Goal: Learn about a topic

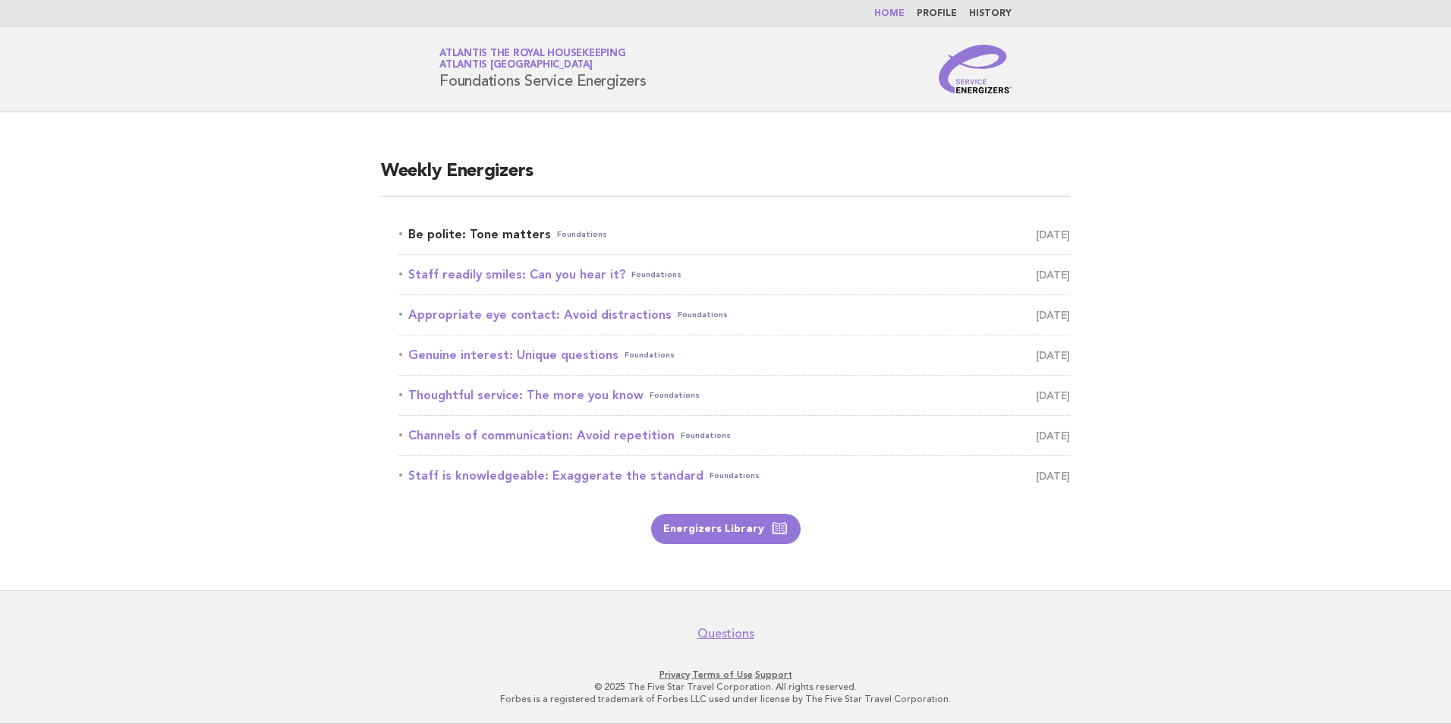
click at [501, 232] on link "Be polite: Tone matters Foundations [DATE]" at bounding box center [734, 234] width 671 height 21
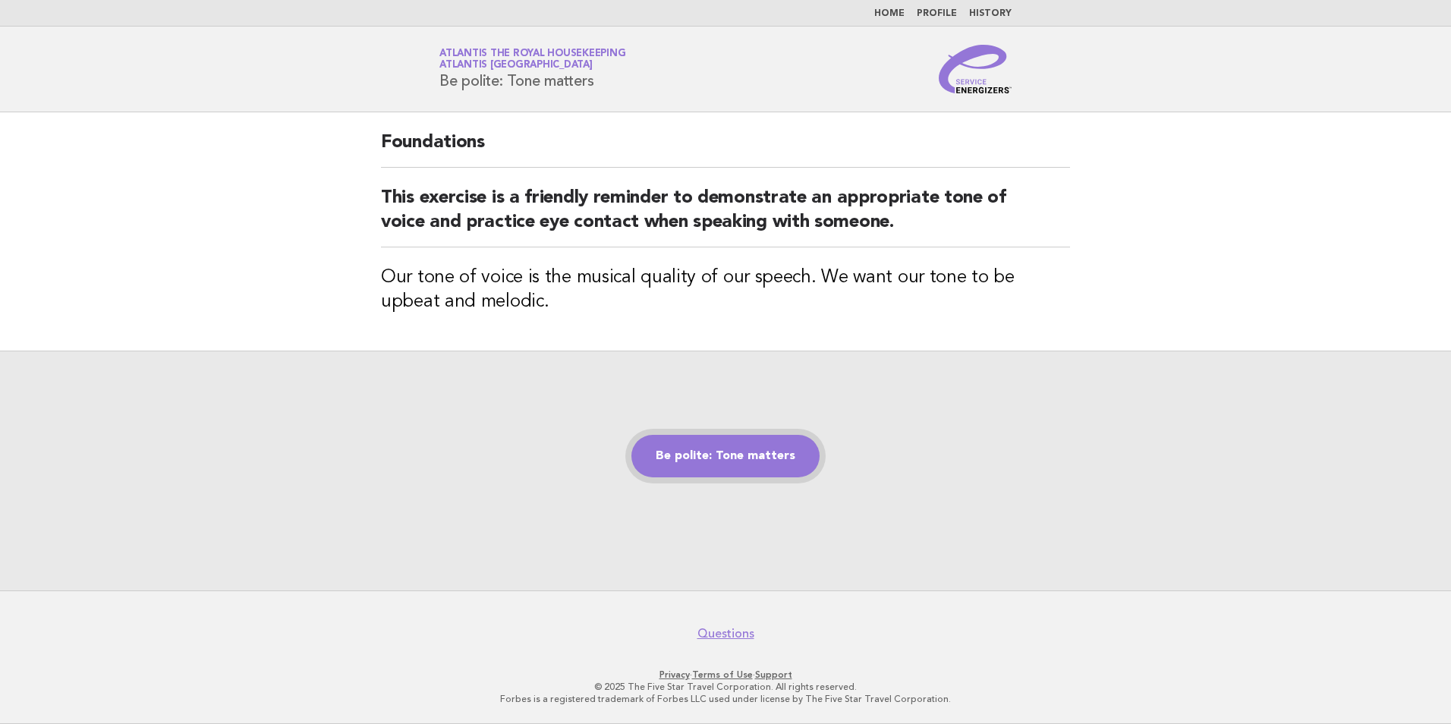
click at [735, 458] on link "Be polite: Tone matters" at bounding box center [725, 456] width 188 height 42
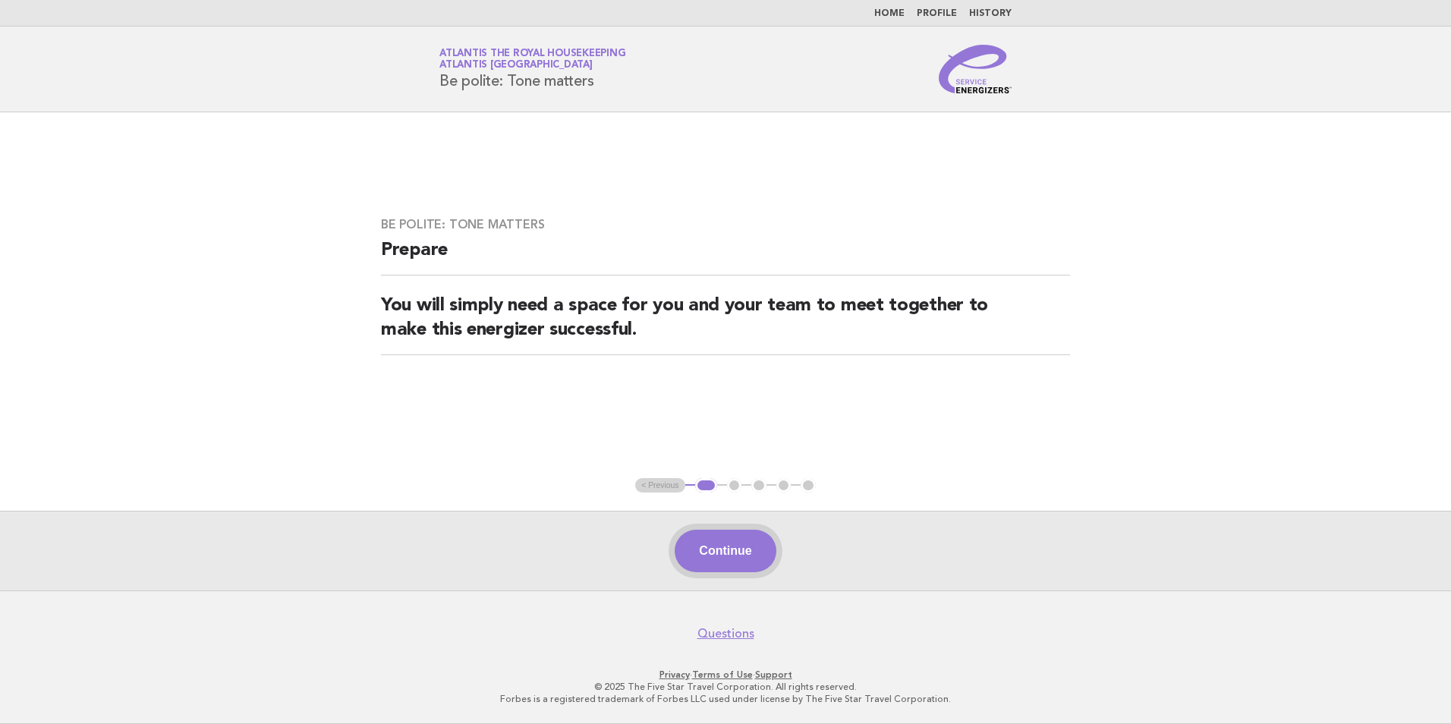
click at [718, 546] on button "Continue" at bounding box center [725, 551] width 101 height 42
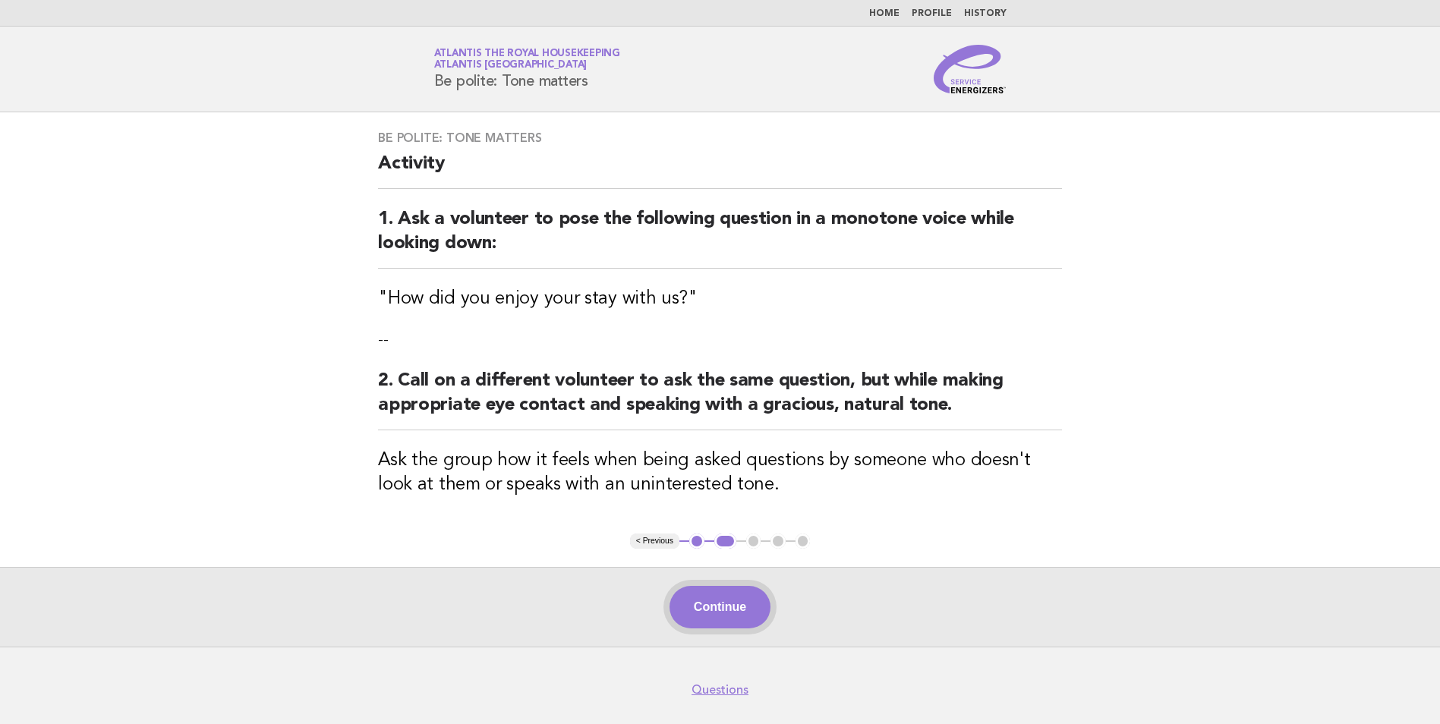
click at [712, 605] on button "Continue" at bounding box center [719, 607] width 101 height 42
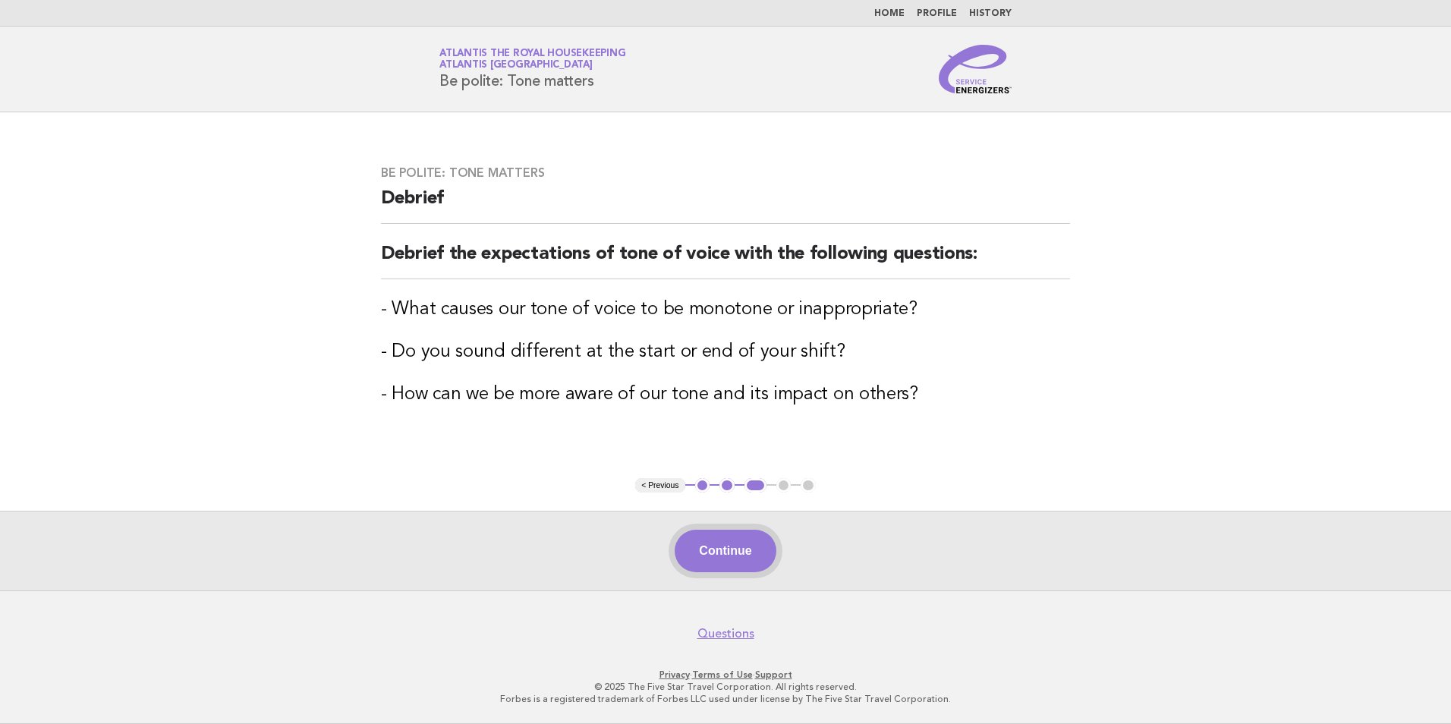
click at [732, 552] on button "Continue" at bounding box center [725, 551] width 101 height 42
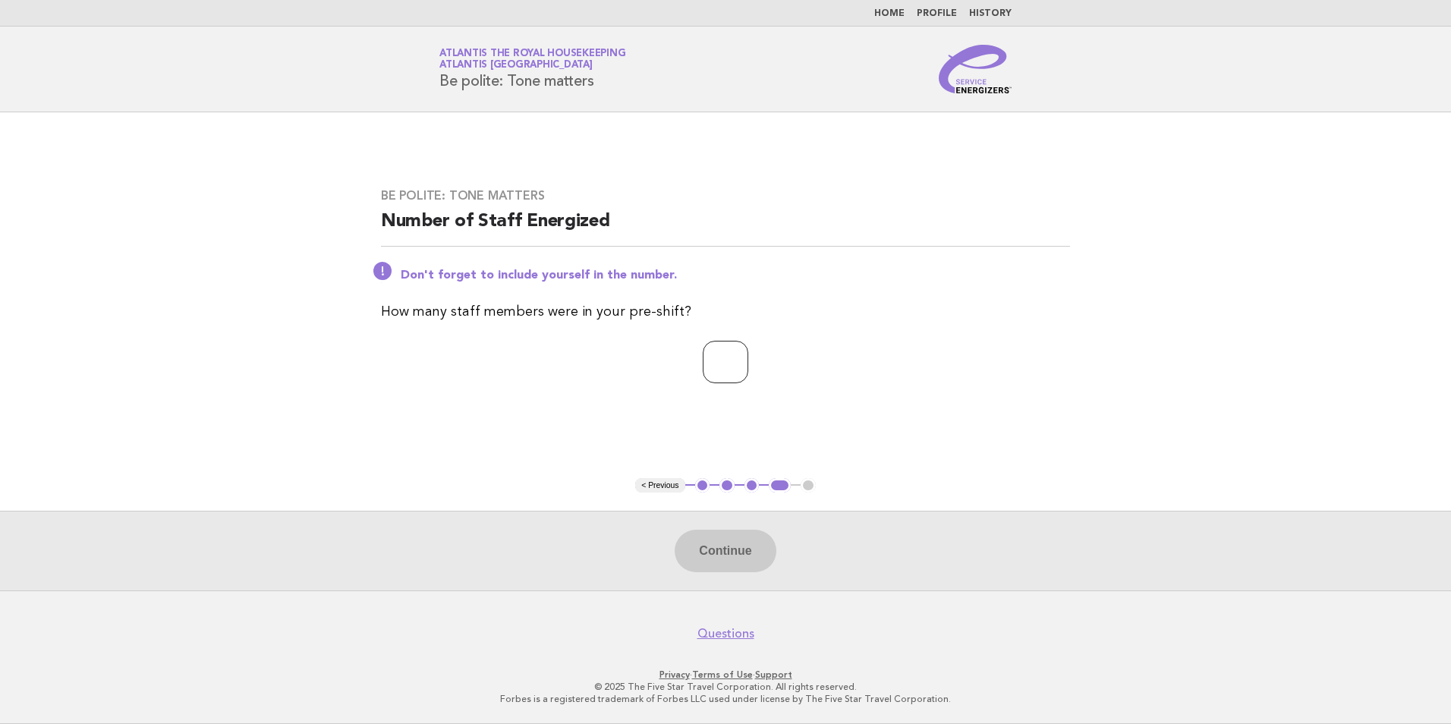
click at [703, 365] on input "number" at bounding box center [726, 362] width 46 height 42
type input "**"
click at [724, 559] on button "Continue" at bounding box center [725, 551] width 101 height 42
